Goal: Task Accomplishment & Management: Manage account settings

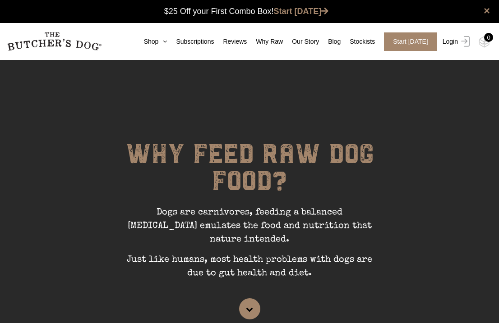
scroll to position [0, 0]
click at [452, 45] on link "Login" at bounding box center [454, 41] width 29 height 18
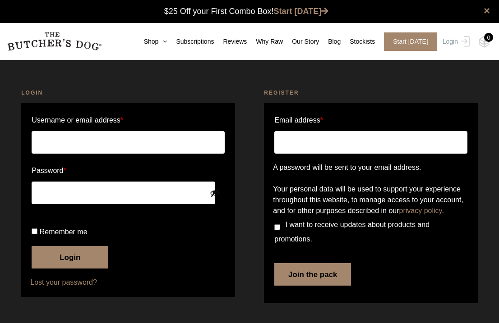
scroll to position [0, 0]
type input "saravarin15@gmail.com"
click at [88, 269] on button "Login" at bounding box center [70, 257] width 77 height 23
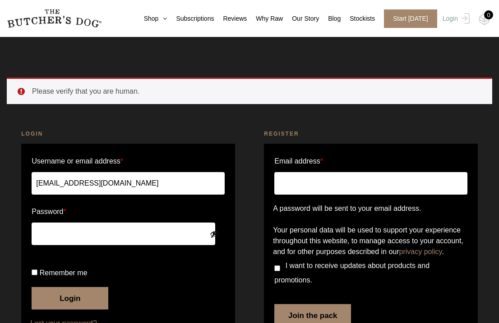
scroll to position [69, 0]
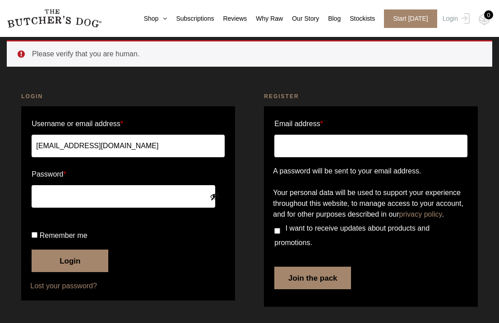
click at [37, 233] on input "Remember me" at bounding box center [35, 235] width 6 height 6
click at [37, 236] on input "Remember me" at bounding box center [35, 235] width 6 height 6
checkbox input "true"
click at [49, 246] on p "Remember me Login" at bounding box center [127, 250] width 195 height 46
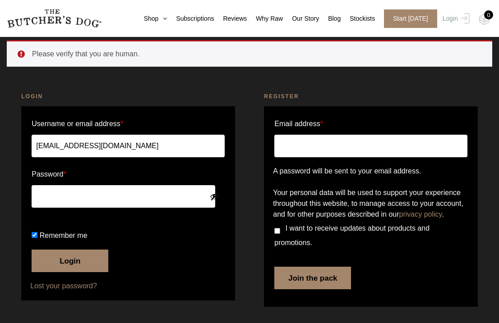
click at [51, 257] on button "Login" at bounding box center [70, 261] width 77 height 23
click at [64, 264] on button "Login" at bounding box center [70, 261] width 77 height 23
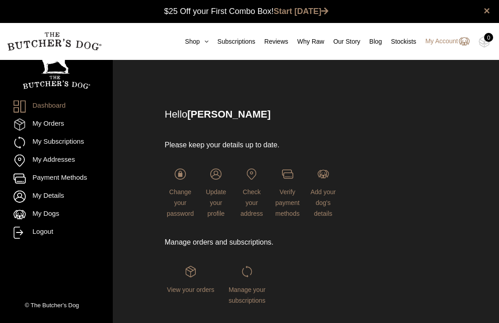
scroll to position [0, 0]
click at [62, 137] on link "My Subscriptions" at bounding box center [57, 143] width 86 height 12
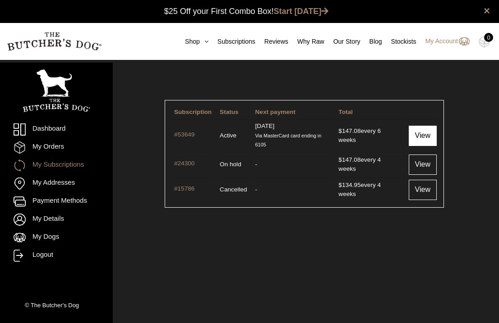
click at [427, 133] on link "View" at bounding box center [423, 136] width 28 height 20
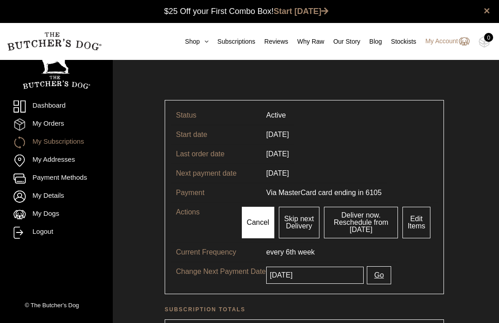
scroll to position [0, 0]
click at [251, 230] on link "Cancel" at bounding box center [258, 223] width 32 height 32
click at [256, 217] on link "Cancel" at bounding box center [258, 223] width 32 height 32
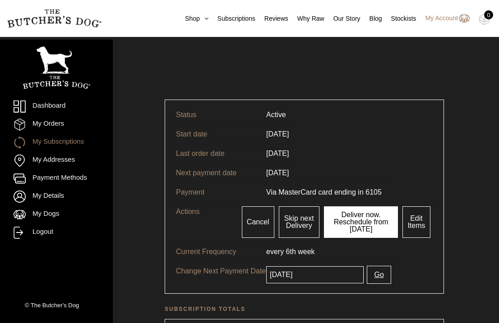
scroll to position [65, 0]
